Goal: Task Accomplishment & Management: Complete application form

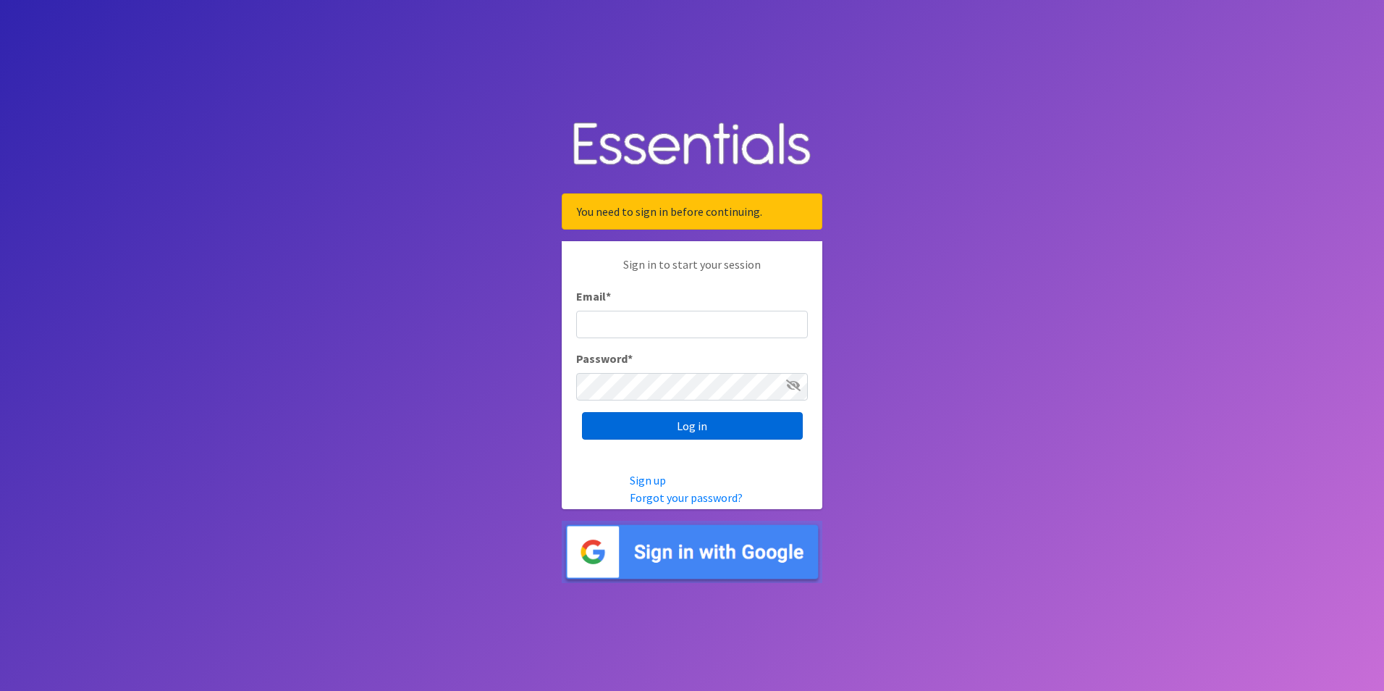
type input "[EMAIL_ADDRESS][DOMAIN_NAME]"
click at [699, 434] on input "Log in" at bounding box center [692, 426] width 221 height 28
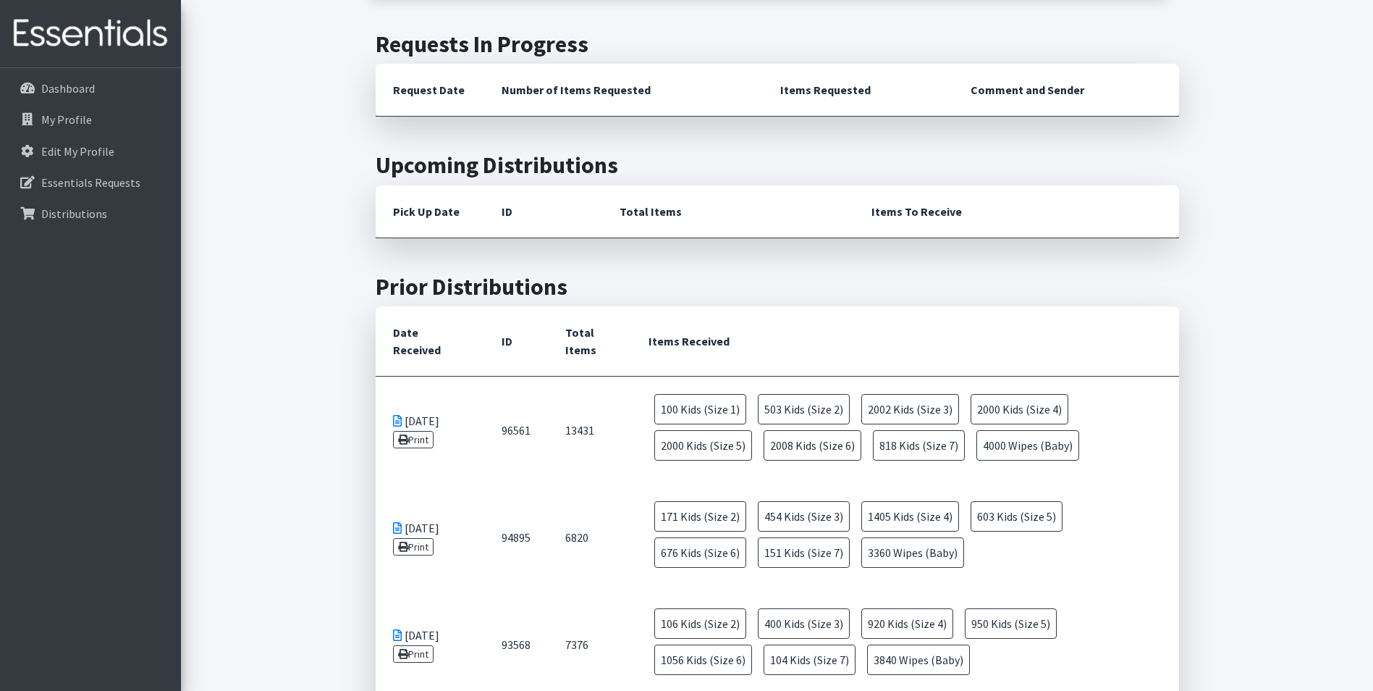
scroll to position [72, 0]
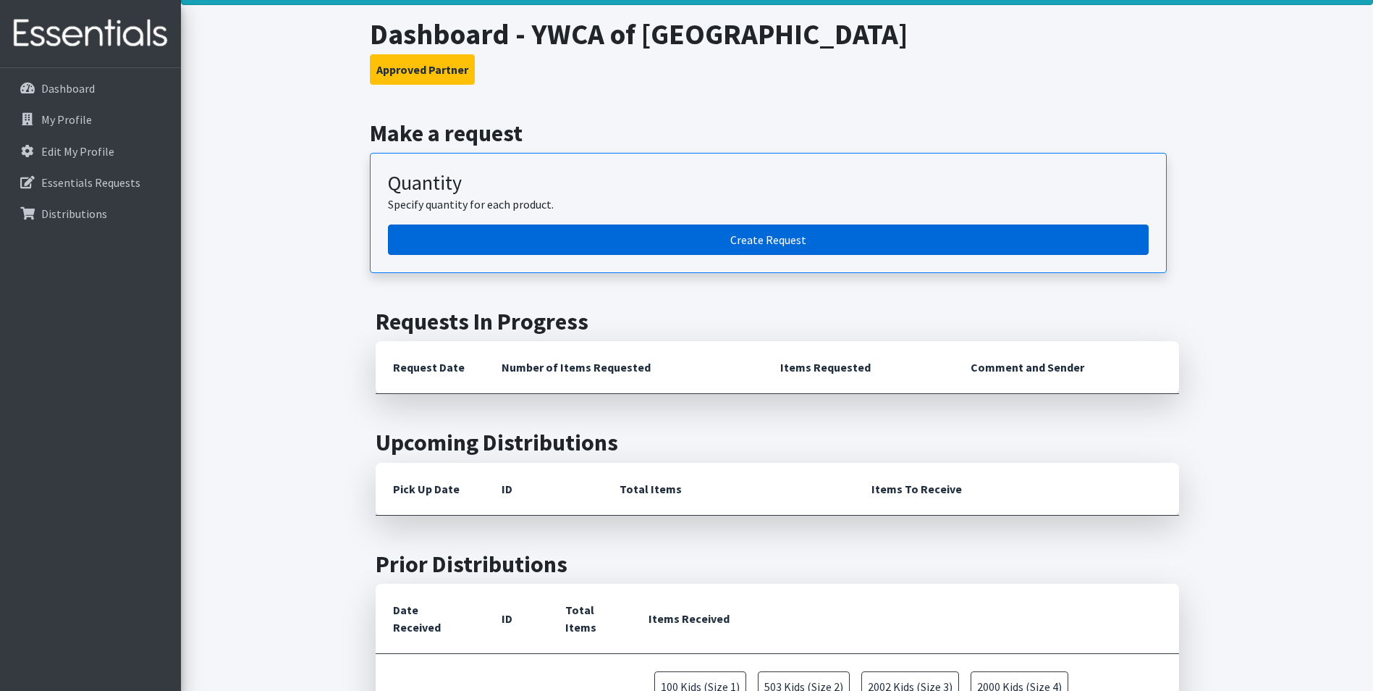
click at [770, 241] on link "Create Request" at bounding box center [768, 239] width 761 height 30
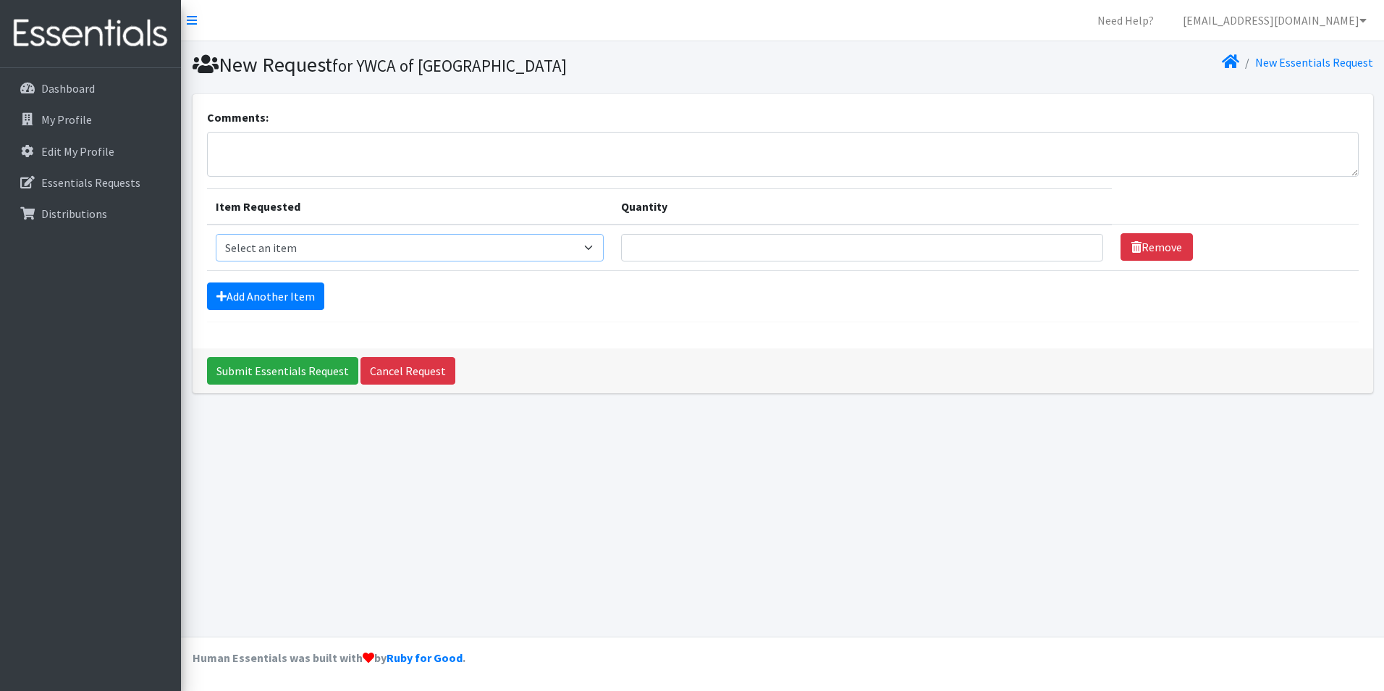
click at [355, 245] on select "Select an item Kids (Newborn) Kids (Preemie) Kids (Size 1) Kids (Size 2) Kids (…" at bounding box center [410, 248] width 389 height 28
select select "11350"
click at [216, 234] on select "Select an item Kids (Newborn) Kids (Preemie) Kids (Size 1) Kids (Size 2) Kids (…" at bounding box center [410, 248] width 389 height 28
click at [261, 298] on link "Add Another Item" at bounding box center [265, 296] width 117 height 28
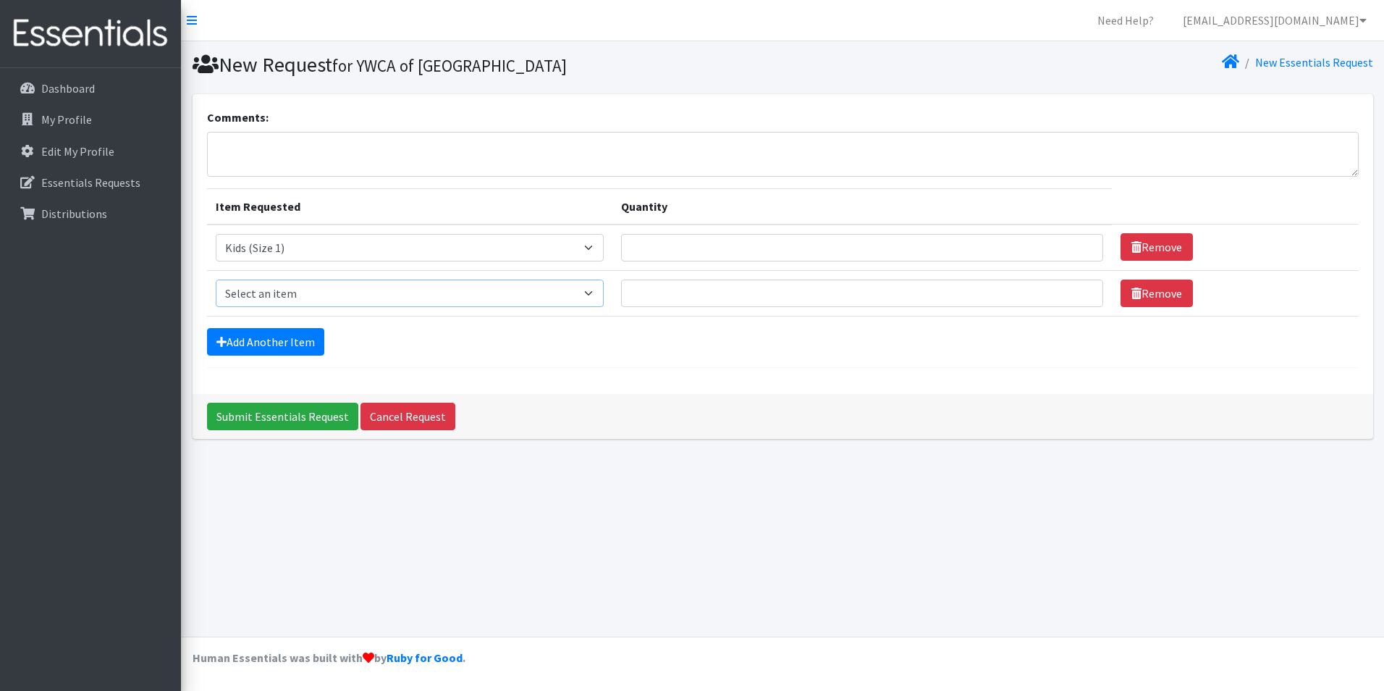
click at [556, 298] on select "Select an item Kids (Newborn) Kids (Preemie) Kids (Size 1) Kids (Size 2) Kids (…" at bounding box center [410, 293] width 389 height 28
select select "11348"
click at [216, 279] on select "Select an item Kids (Newborn) Kids (Preemie) Kids (Size 1) Kids (Size 2) Kids (…" at bounding box center [410, 293] width 389 height 28
click at [290, 346] on link "Add Another Item" at bounding box center [265, 342] width 117 height 28
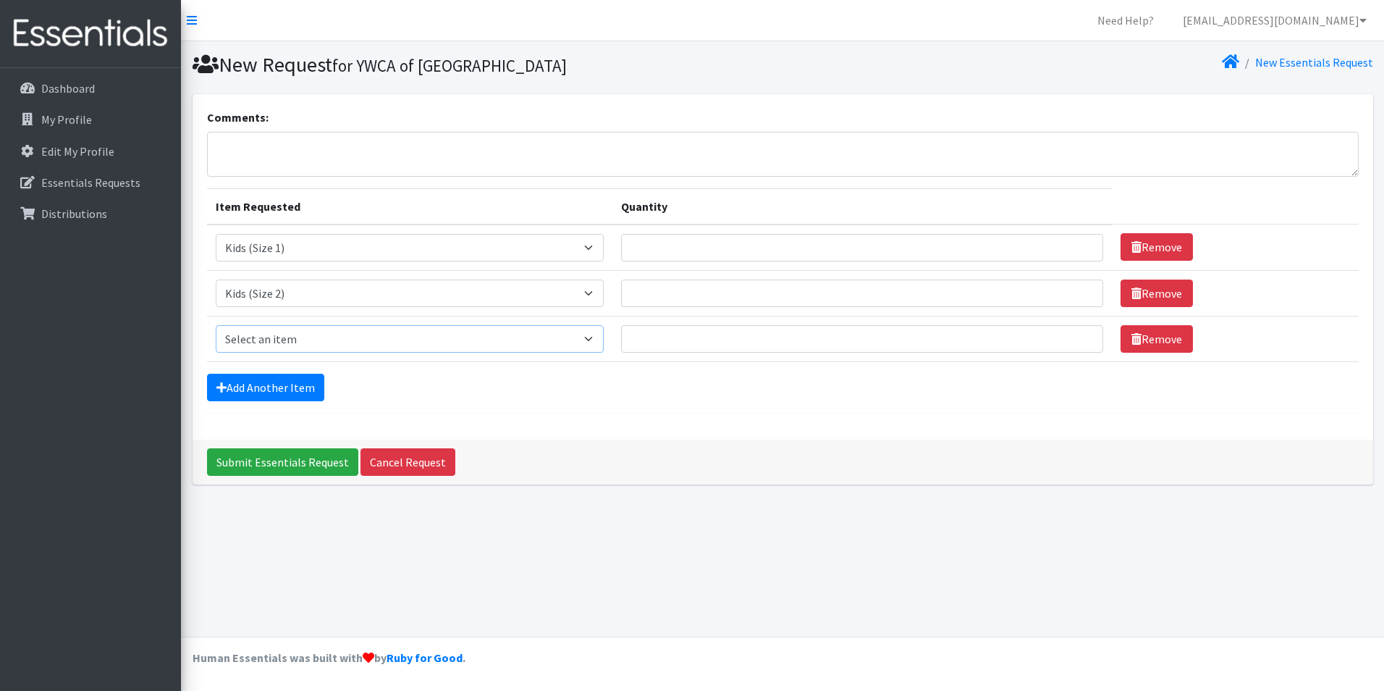
click at [438, 347] on select "Select an item Kids (Newborn) Kids (Preemie) Kids (Size 1) Kids (Size 2) Kids (…" at bounding box center [410, 339] width 389 height 28
select select "11361"
click at [216, 325] on select "Select an item Kids (Newborn) Kids (Preemie) Kids (Size 1) Kids (Size 2) Kids (…" at bounding box center [410, 339] width 389 height 28
click at [284, 394] on link "Add Another Item" at bounding box center [265, 388] width 117 height 28
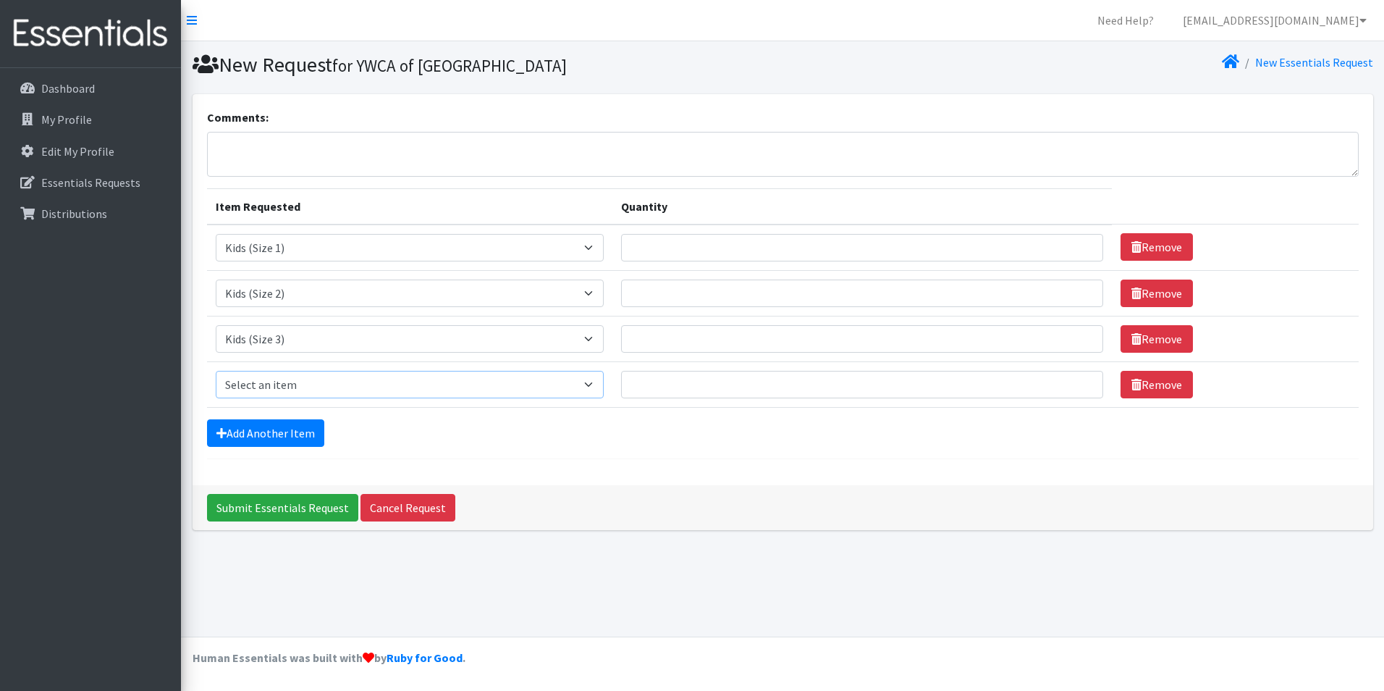
click at [594, 386] on select "Select an item Kids (Newborn) Kids (Preemie) Kids (Size 1) Kids (Size 2) Kids (…" at bounding box center [410, 385] width 389 height 28
select select "11349"
click at [216, 371] on select "Select an item Kids (Newborn) Kids (Preemie) Kids (Size 1) Kids (Size 2) Kids (…" at bounding box center [410, 385] width 389 height 28
click at [273, 435] on link "Add Another Item" at bounding box center [265, 433] width 117 height 28
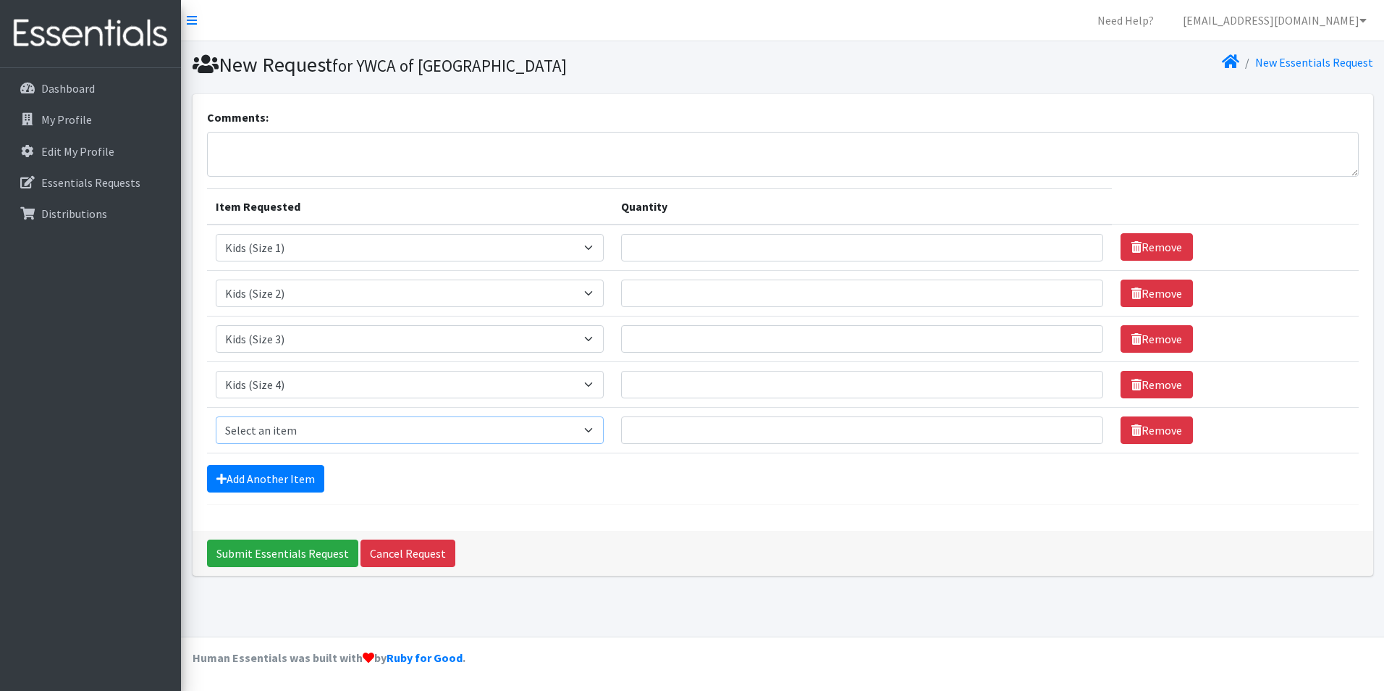
click at [494, 431] on select "Select an item Kids (Newborn) Kids (Preemie) Kids (Size 1) Kids (Size 2) Kids (…" at bounding box center [410, 430] width 389 height 28
select select "11322"
click at [216, 416] on select "Select an item Kids (Newborn) Kids (Preemie) Kids (Size 1) Kids (Size 2) Kids (…" at bounding box center [410, 430] width 389 height 28
click at [268, 479] on link "Add Another Item" at bounding box center [265, 479] width 117 height 28
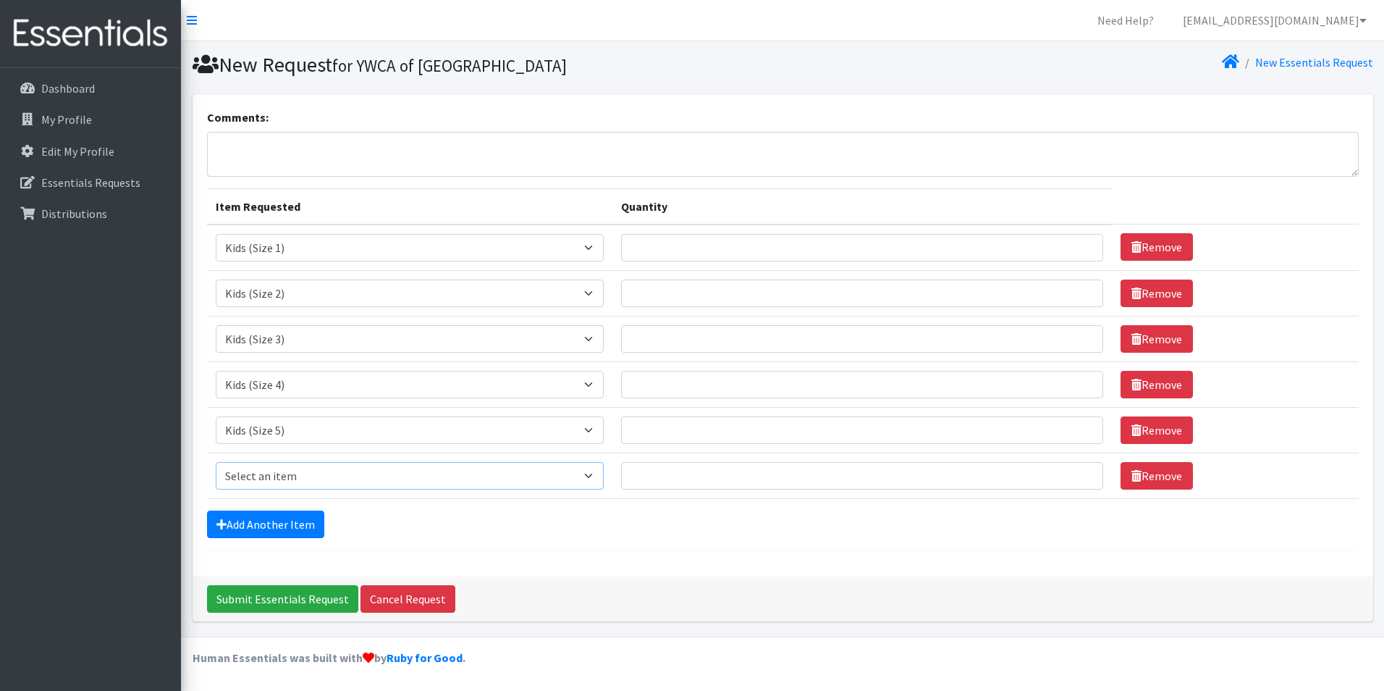
click at [274, 479] on select "Select an item Kids (Newborn) Kids (Preemie) Kids (Size 1) Kids (Size 2) Kids (…" at bounding box center [410, 476] width 389 height 28
select select "11346"
click at [216, 462] on select "Select an item Kids (Newborn) Kids (Preemie) Kids (Size 1) Kids (Size 2) Kids (…" at bounding box center [410, 476] width 389 height 28
click at [270, 520] on link "Add Another Item" at bounding box center [265, 524] width 117 height 28
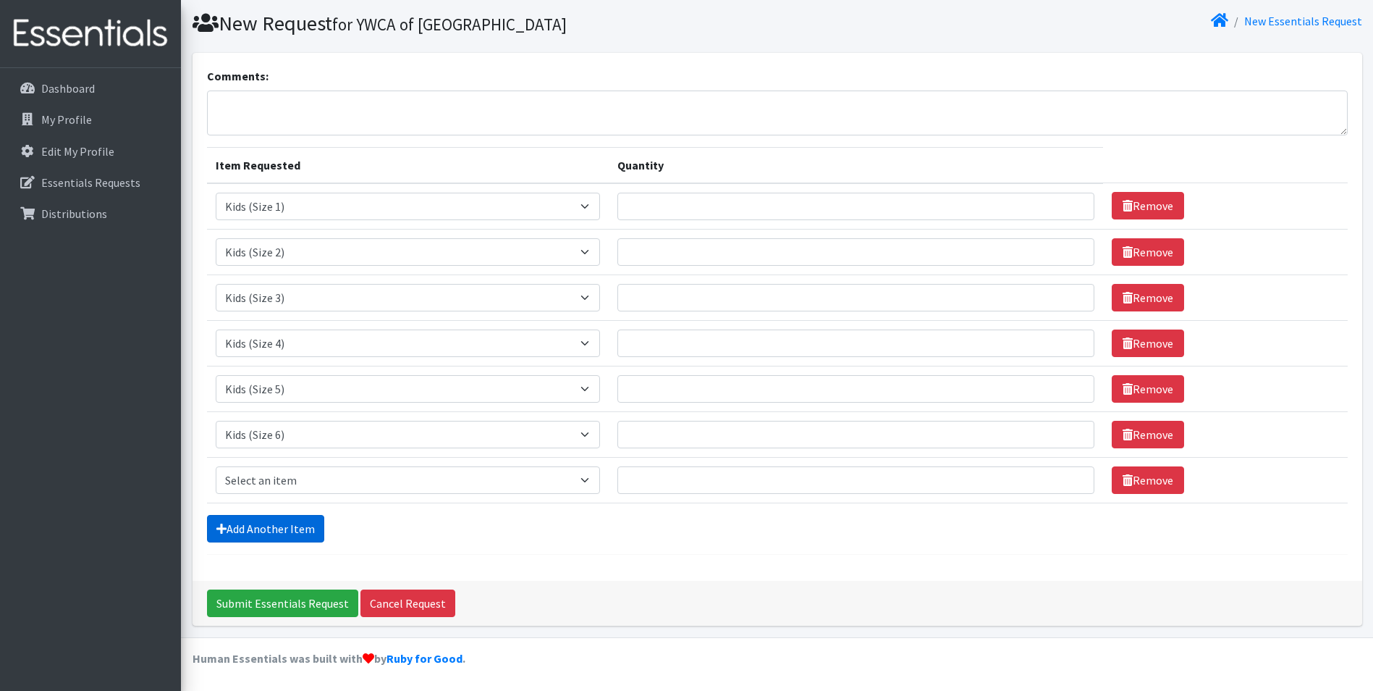
scroll to position [42, 0]
click at [291, 473] on select "Select an item Kids (Newborn) Kids (Preemie) Kids (Size 1) Kids (Size 2) Kids (…" at bounding box center [408, 479] width 384 height 28
select select "14461"
click at [216, 465] on select "Select an item Kids (Newborn) Kids (Preemie) Kids (Size 1) Kids (Size 2) Kids (…" at bounding box center [408, 479] width 384 height 28
click at [477, 522] on div "Add Another Item" at bounding box center [777, 528] width 1141 height 28
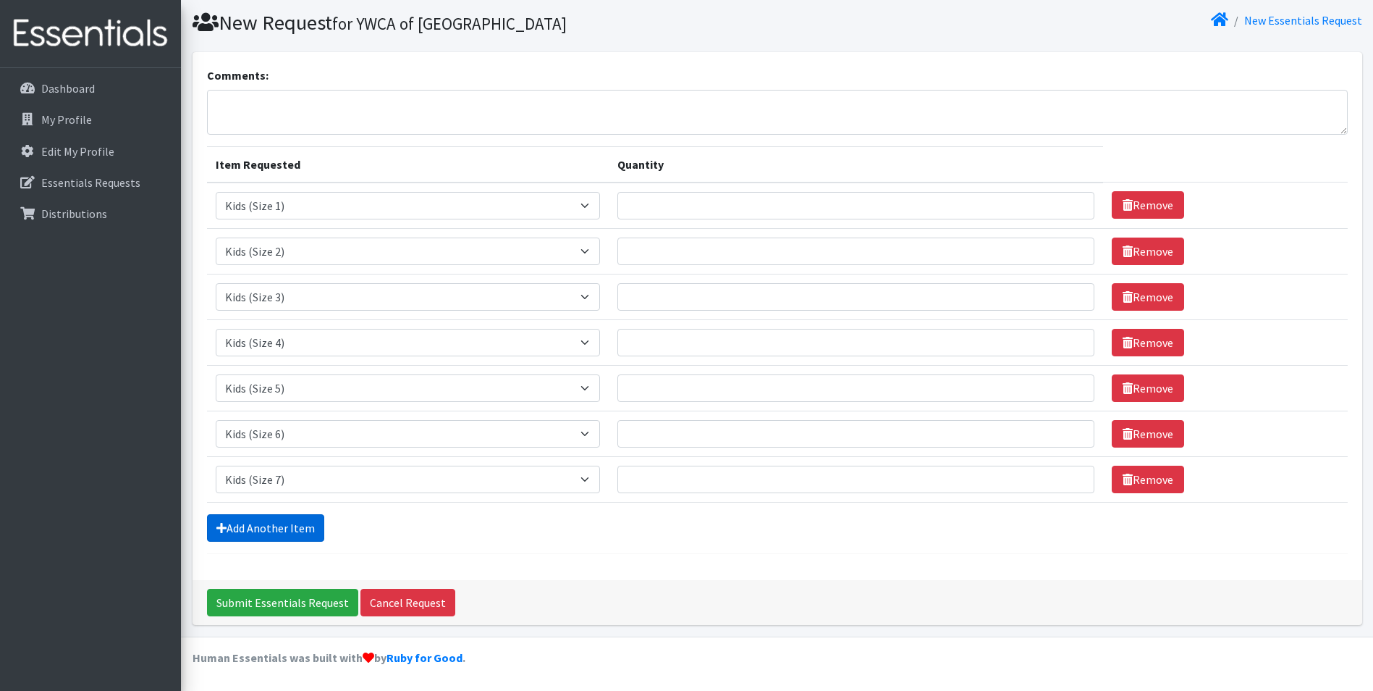
click at [275, 521] on link "Add Another Item" at bounding box center [265, 528] width 117 height 28
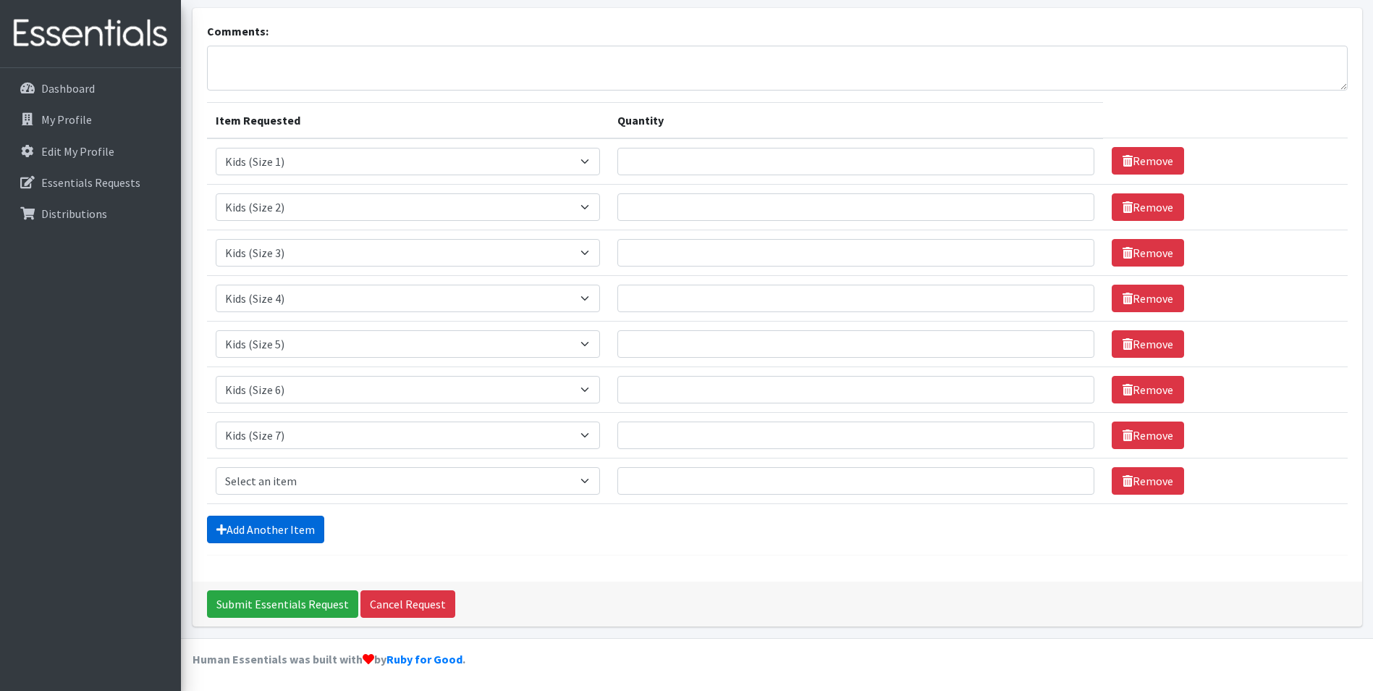
scroll to position [88, 0]
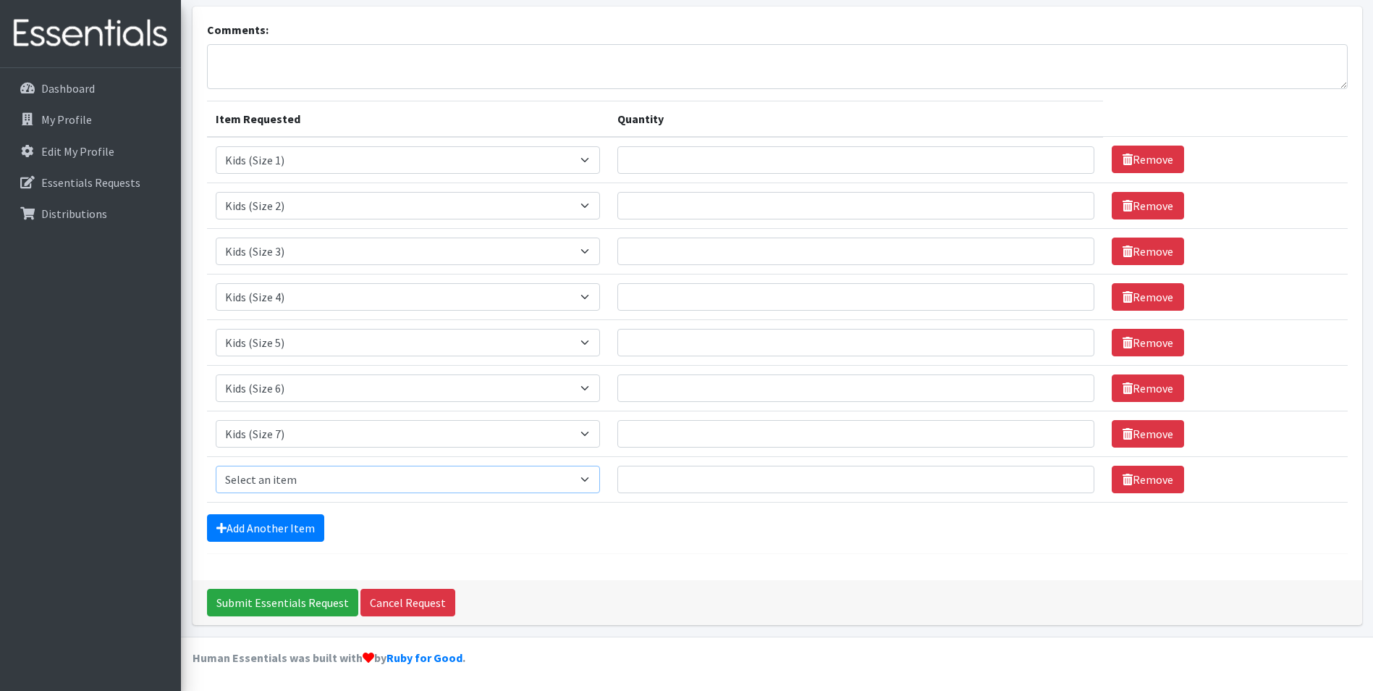
click at [320, 485] on select "Select an item Kids (Newborn) Kids (Preemie) Kids (Size 1) Kids (Size 2) Kids (…" at bounding box center [408, 479] width 384 height 28
select select "11343"
click at [216, 465] on select "Select an item Kids (Newborn) Kids (Preemie) Kids (Size 1) Kids (Size 2) Kids (…" at bounding box center [408, 479] width 384 height 28
click at [619, 531] on div "Add Another Item" at bounding box center [777, 528] width 1141 height 28
click at [751, 163] on input "Quantity" at bounding box center [856, 160] width 477 height 28
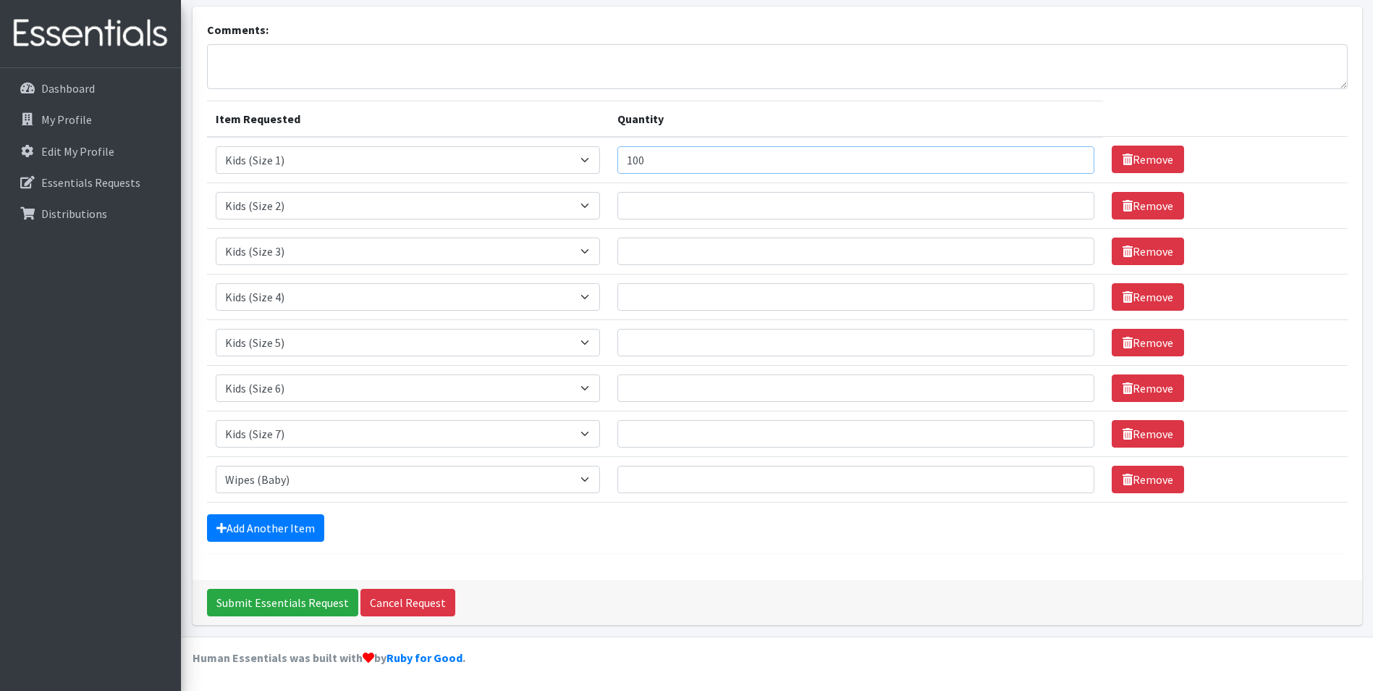
type input "100"
click at [803, 213] on input "Quantity" at bounding box center [856, 206] width 477 height 28
type input "400"
click at [795, 257] on input "Quantity" at bounding box center [856, 251] width 477 height 28
type input "2000"
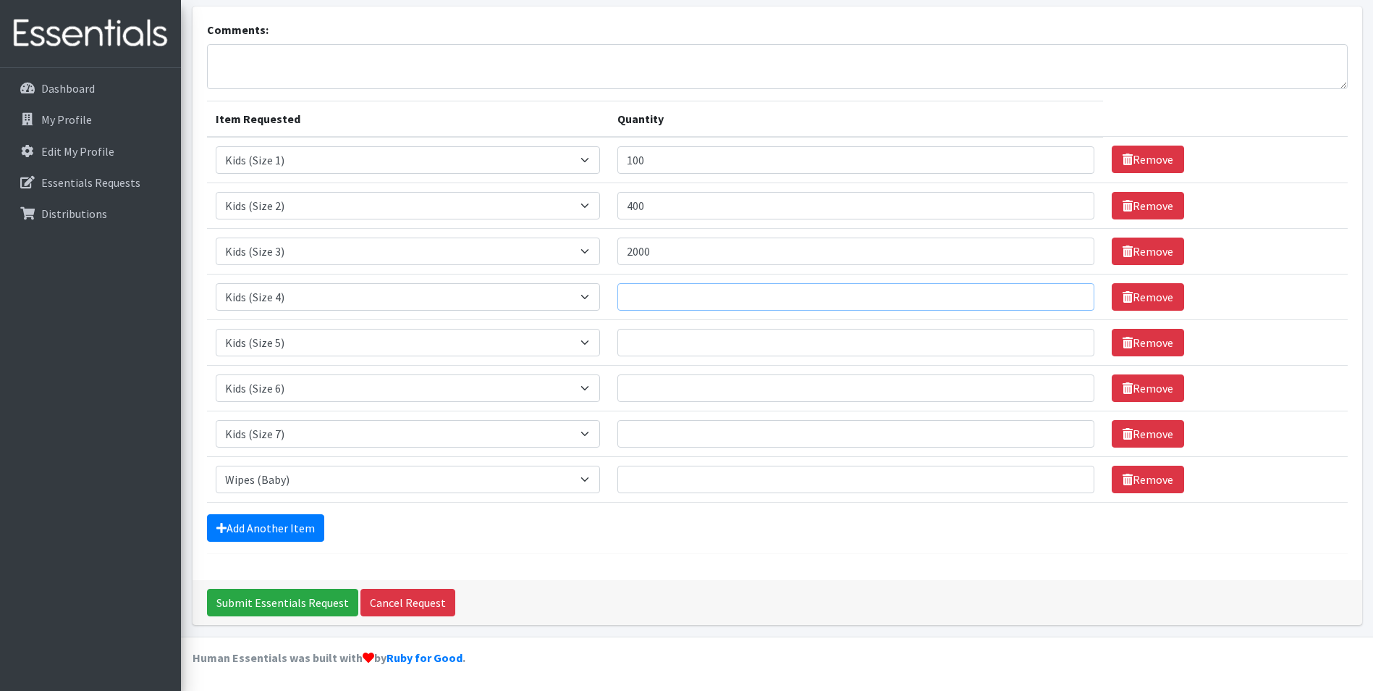
click at [681, 298] on input "Quantity" at bounding box center [856, 297] width 477 height 28
type input "2200"
click at [677, 329] on input "Quantity" at bounding box center [856, 343] width 477 height 28
type input "2200"
click at [670, 382] on input "Quantity" at bounding box center [856, 388] width 477 height 28
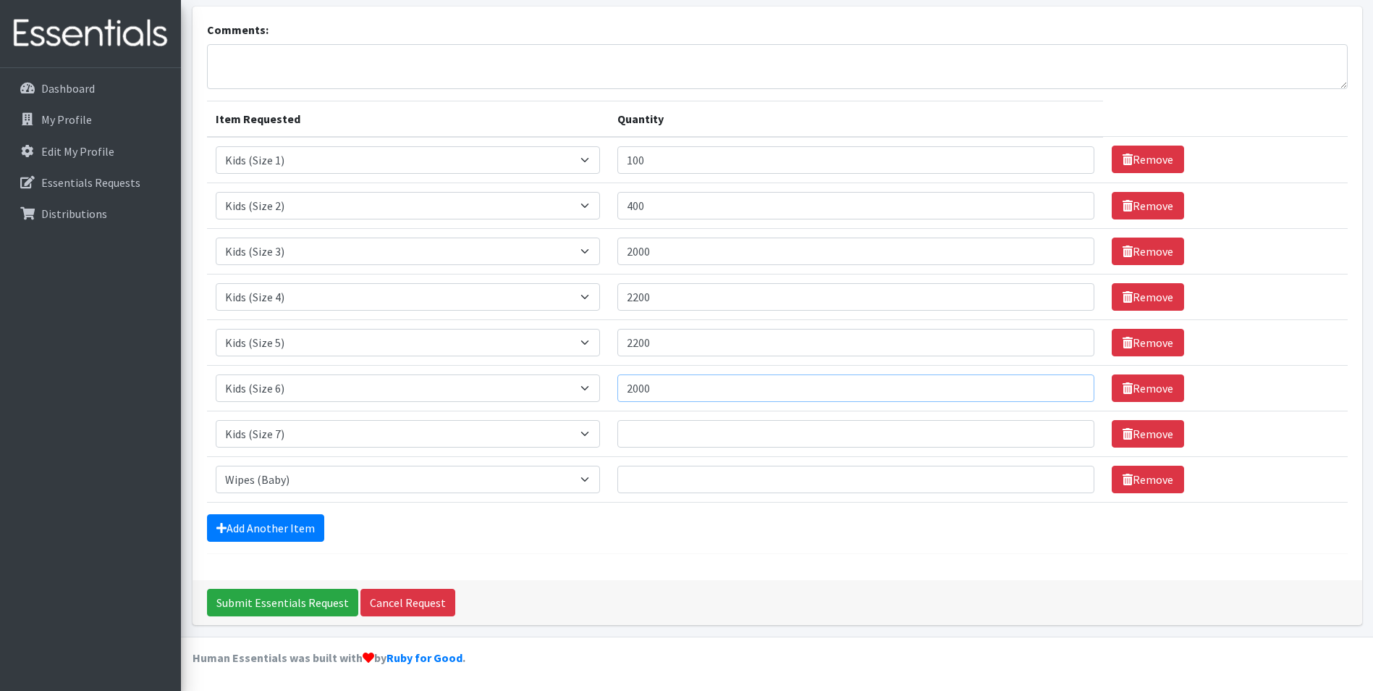
type input "2000"
click at [675, 438] on input "Quantity" at bounding box center [856, 434] width 477 height 28
type input "700"
click at [726, 478] on input "Quantity" at bounding box center [856, 479] width 477 height 28
type input "9600"
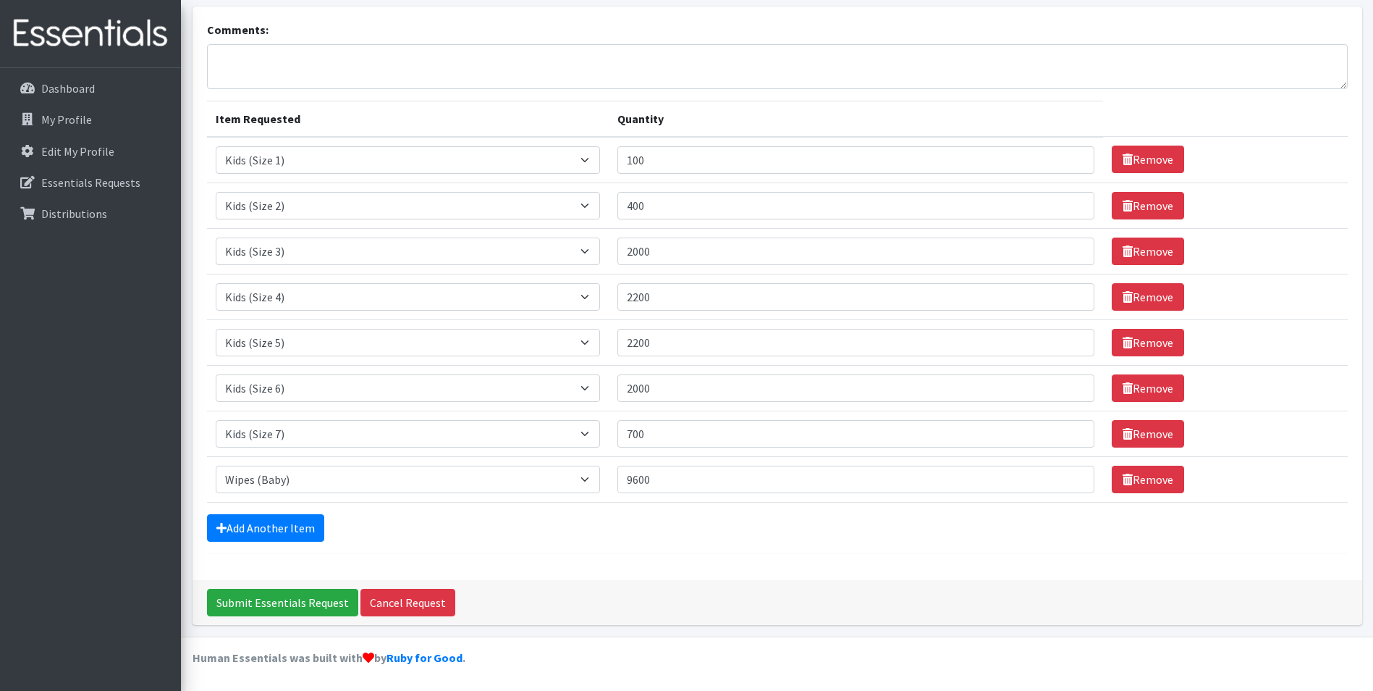
drag, startPoint x: 657, startPoint y: 594, endPoint x: 631, endPoint y: 582, distance: 28.8
click at [660, 591] on div "Submit Essentials Request Cancel Request" at bounding box center [778, 602] width 1170 height 45
click at [317, 600] on input "Submit Essentials Request" at bounding box center [282, 603] width 151 height 28
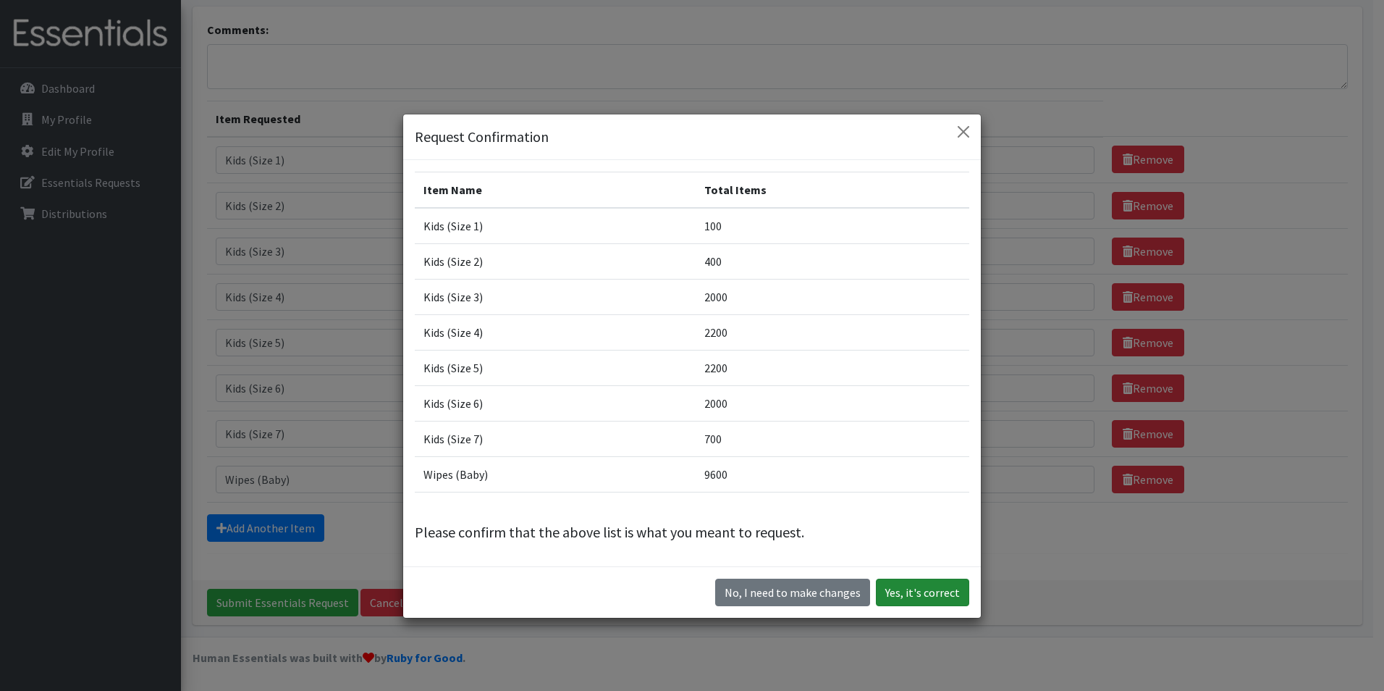
click at [876, 586] on button "Yes, it's correct" at bounding box center [922, 592] width 93 height 28
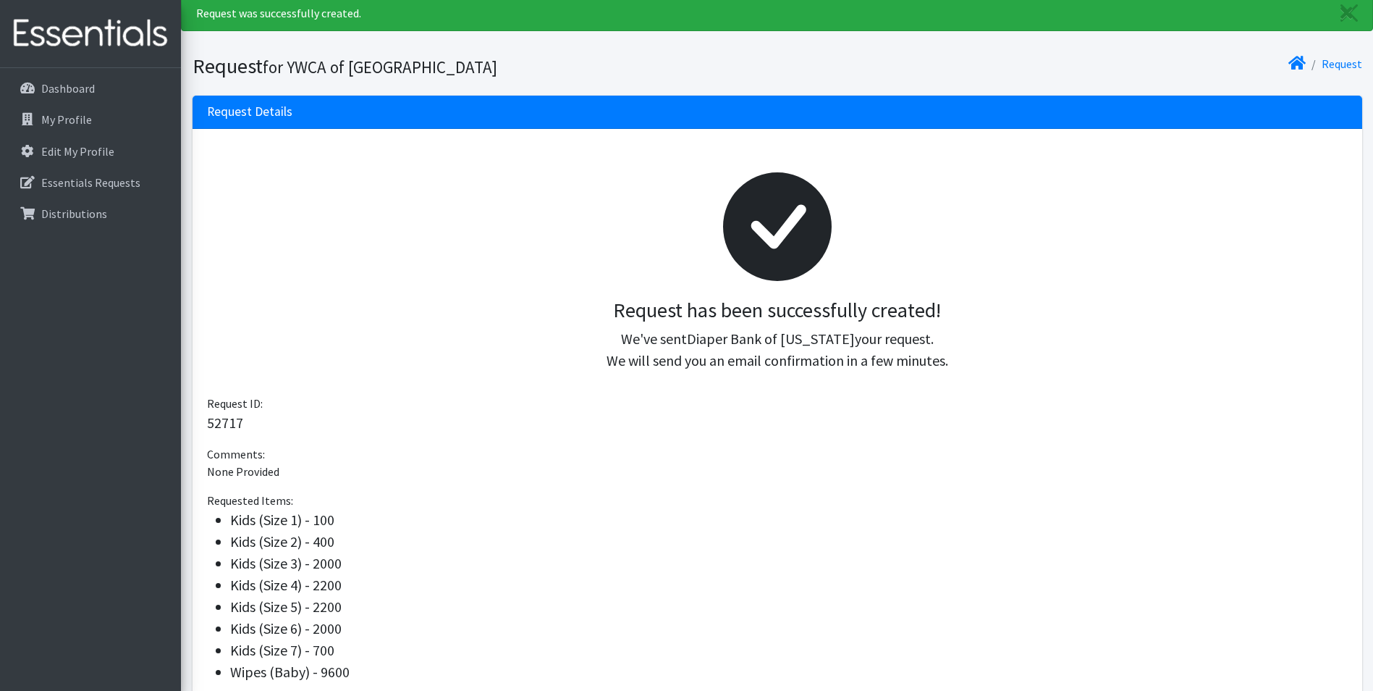
scroll to position [72, 0]
